Goal: Information Seeking & Learning: Learn about a topic

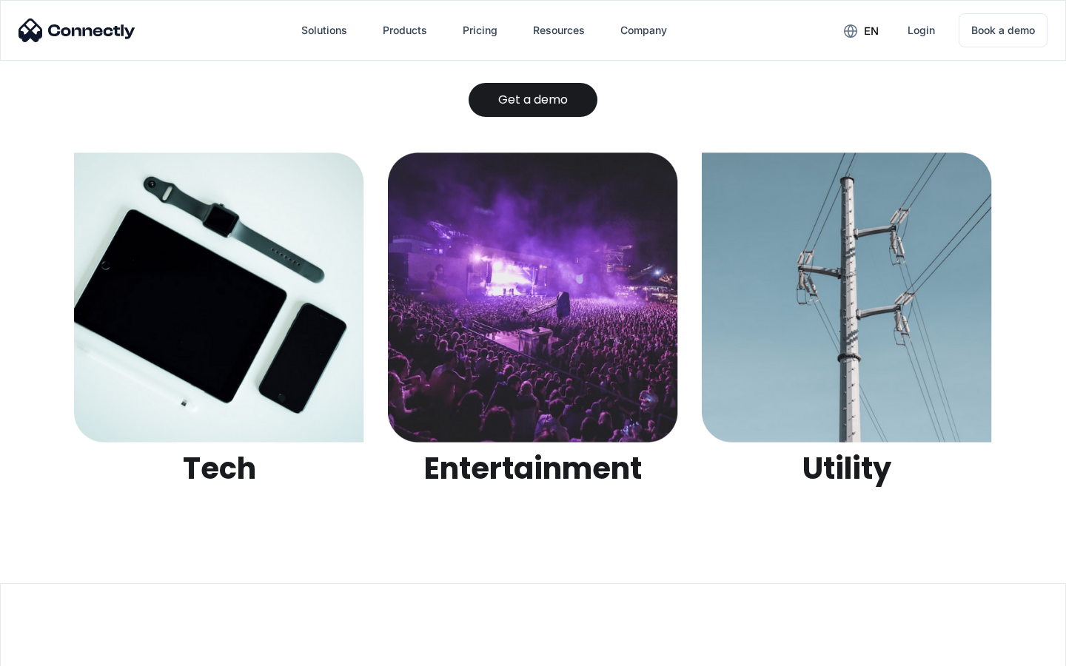
scroll to position [4668, 0]
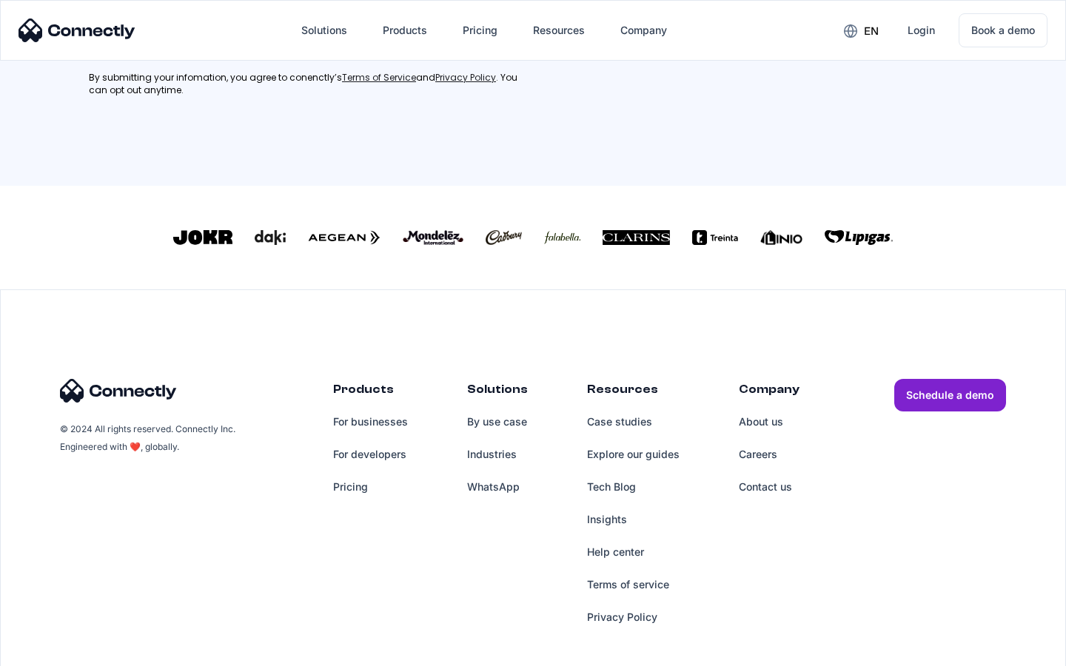
scroll to position [666, 0]
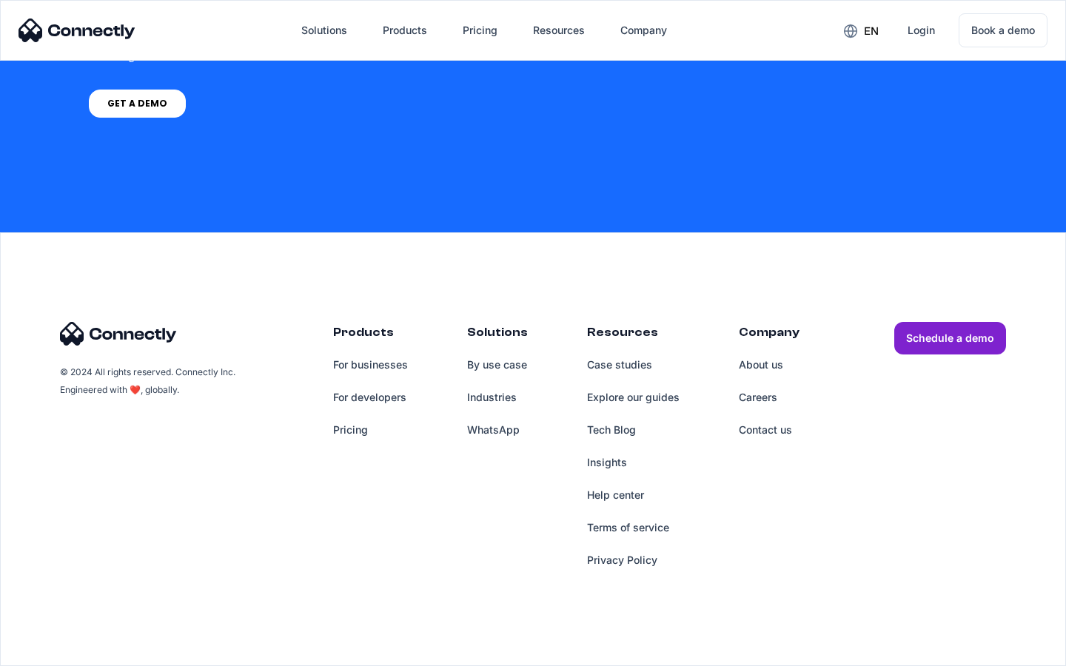
scroll to position [4315, 0]
